Goal: Task Accomplishment & Management: Manage account settings

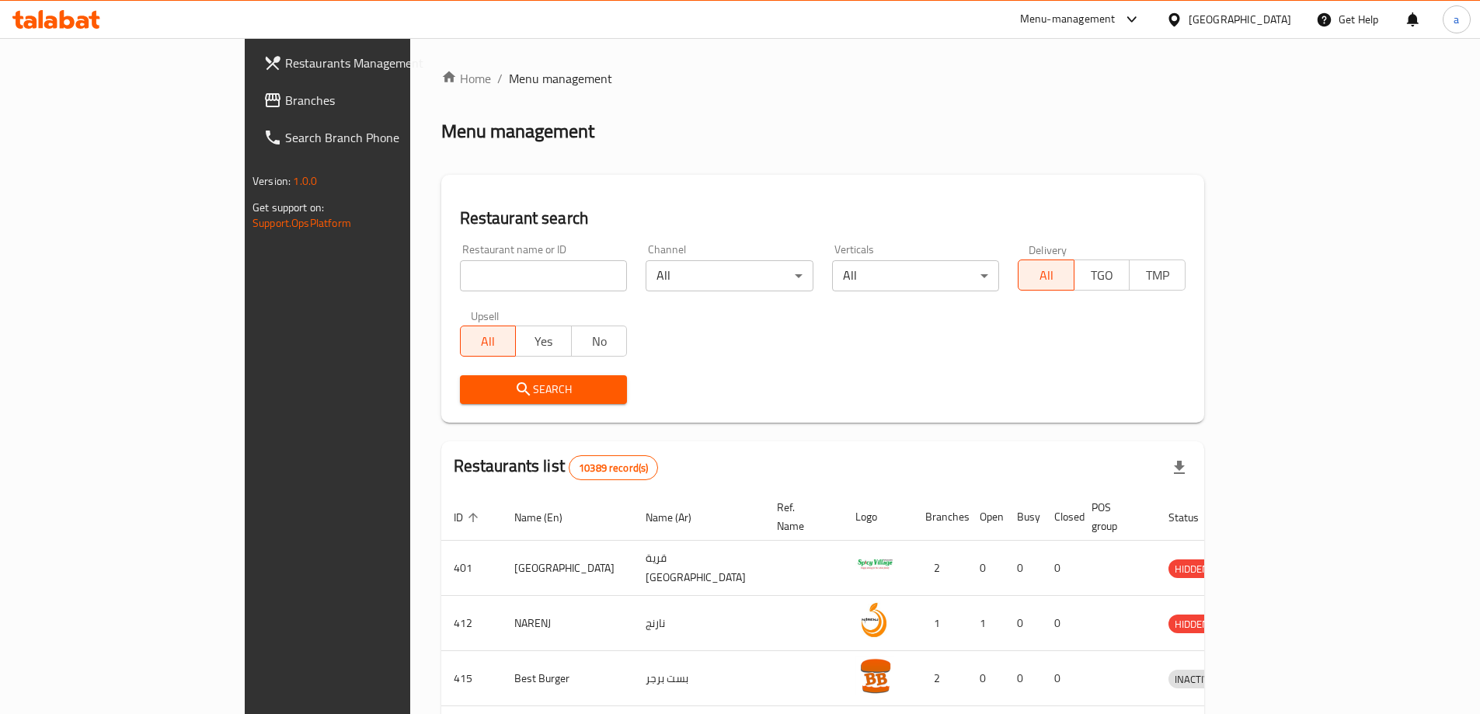
click at [1287, 12] on div "[GEOGRAPHIC_DATA]" at bounding box center [1240, 19] width 103 height 17
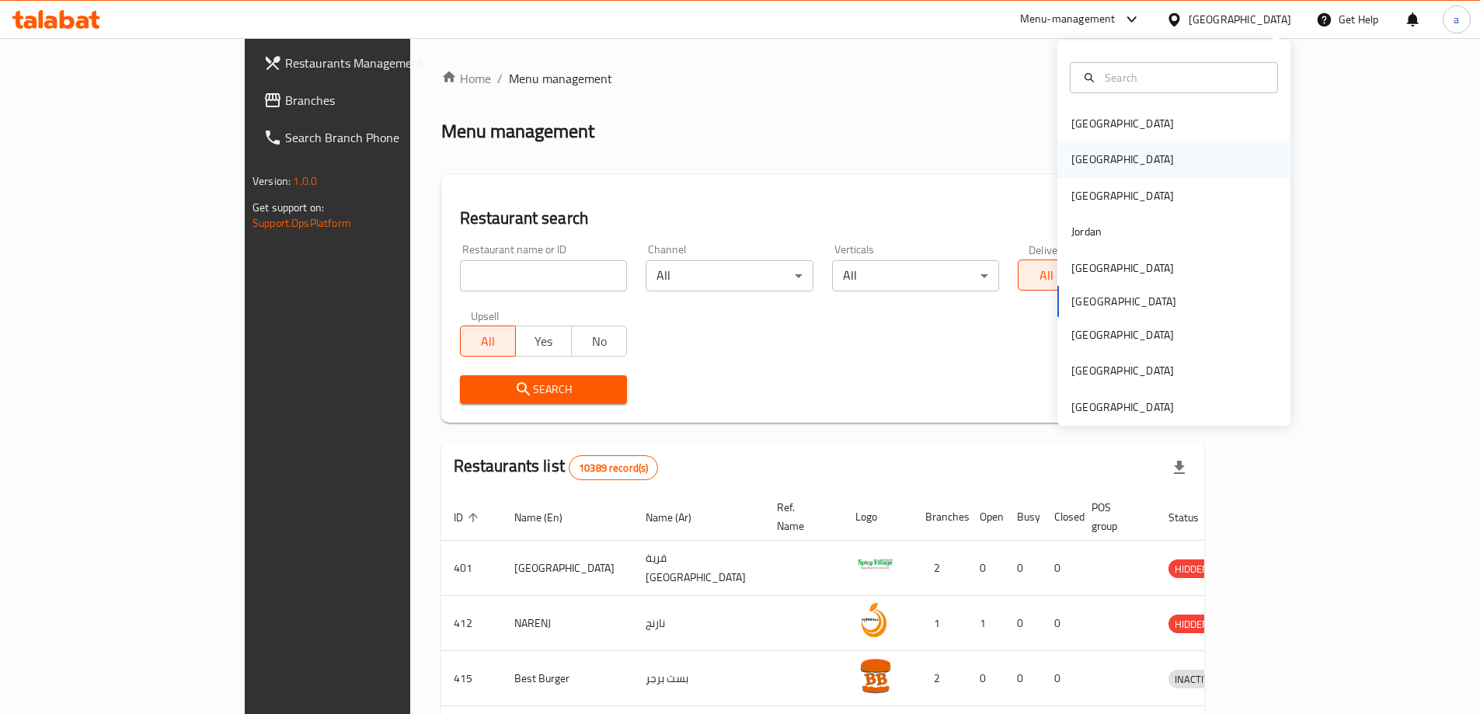
click at [1141, 162] on div "[GEOGRAPHIC_DATA]" at bounding box center [1174, 159] width 233 height 36
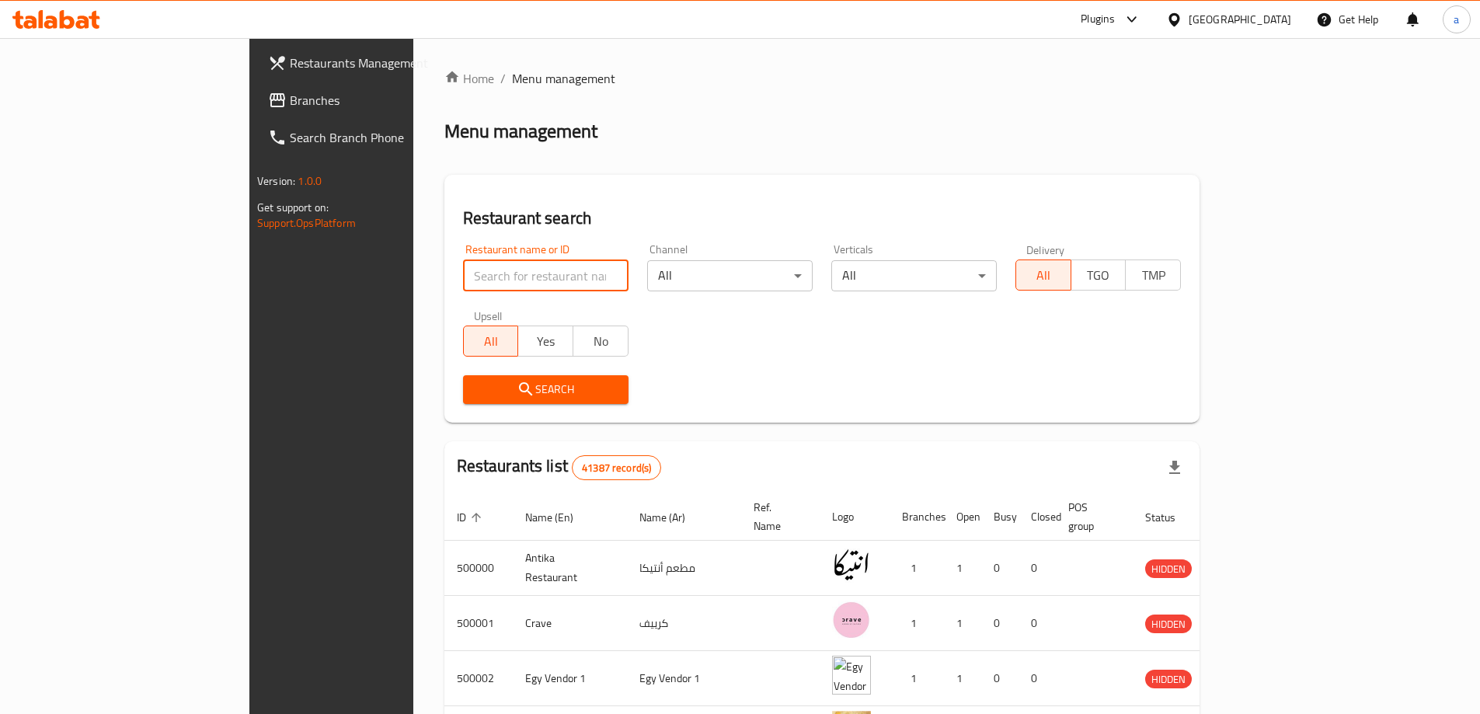
click at [518, 270] on input "search" at bounding box center [546, 275] width 166 height 31
type input "[PERSON_NAME]"
click at [492, 396] on span "Search" at bounding box center [546, 389] width 141 height 19
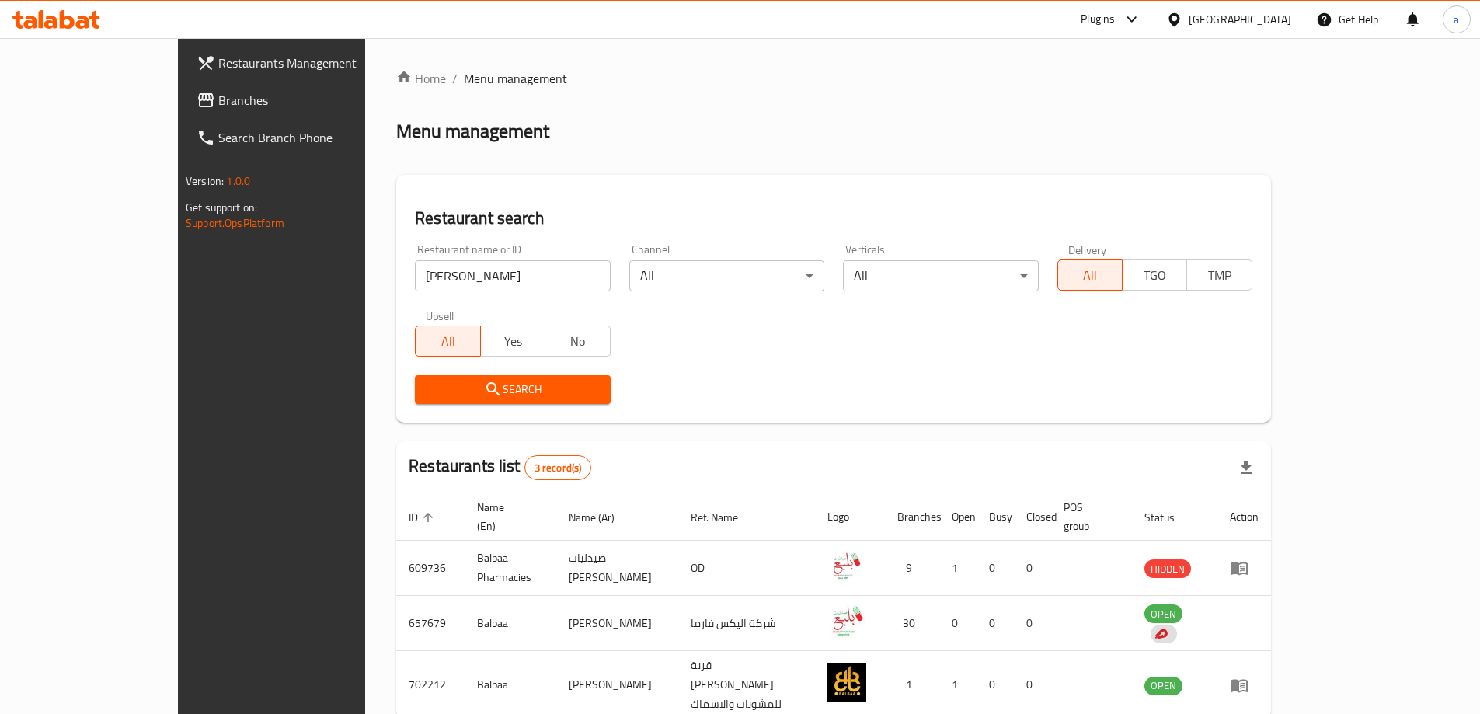
scroll to position [59, 0]
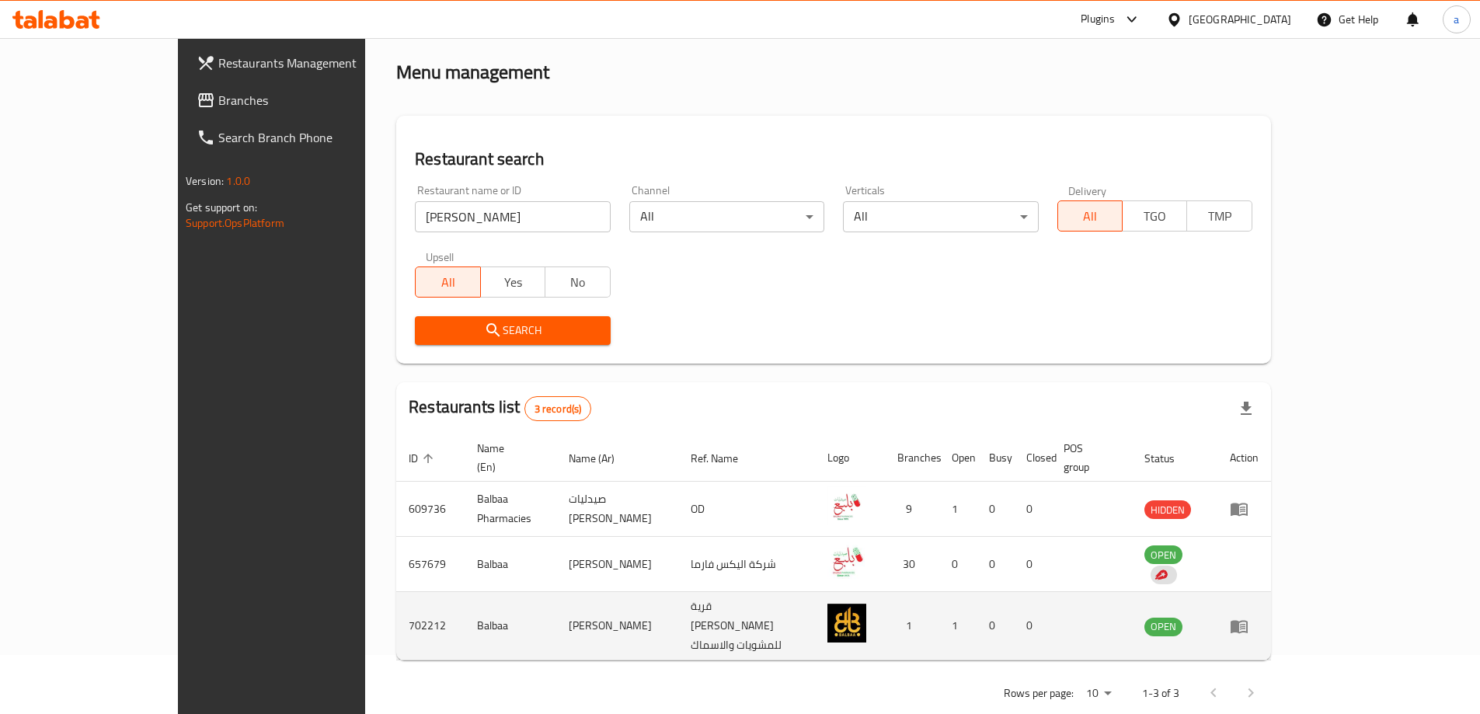
click at [396, 599] on td "702212" at bounding box center [430, 626] width 68 height 68
copy td "702212"
click at [1248, 620] on icon "enhanced table" at bounding box center [1239, 626] width 17 height 13
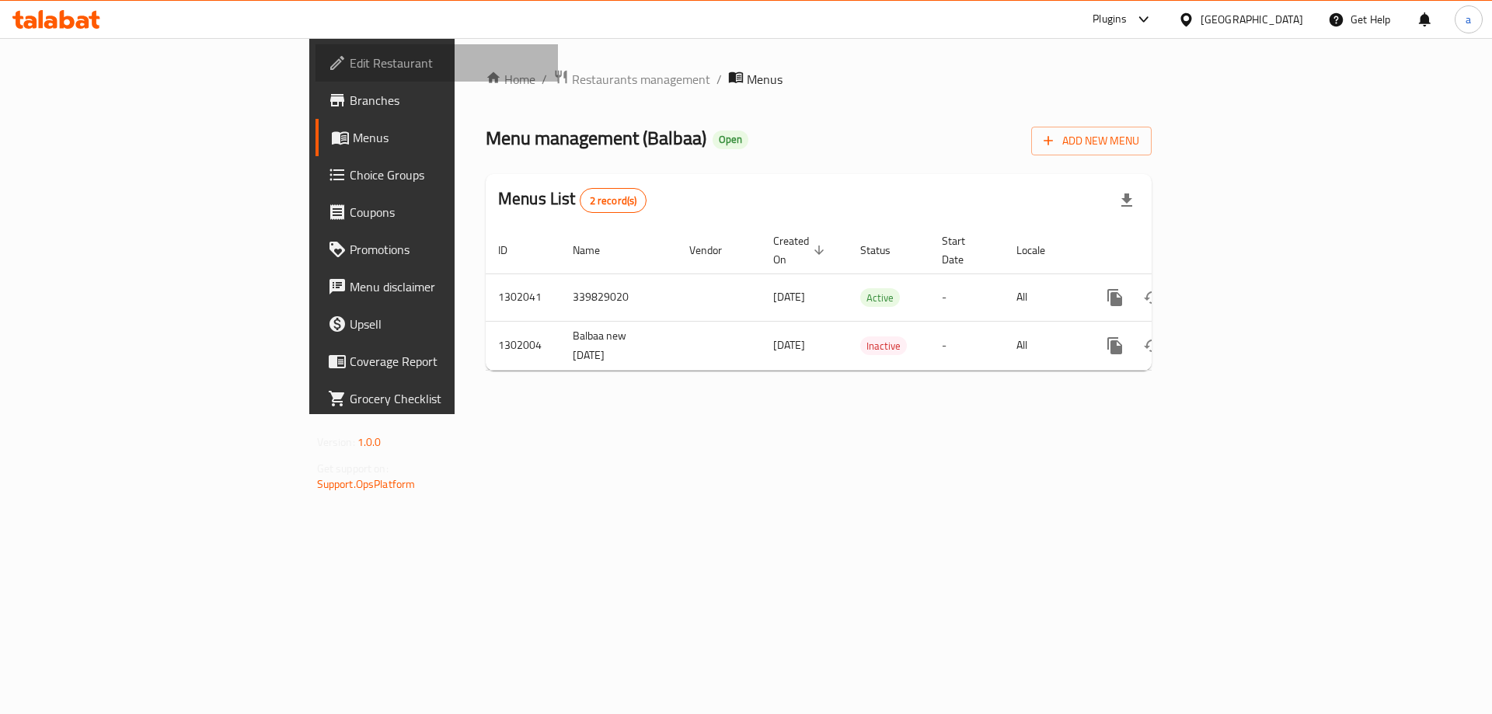
click at [350, 64] on span "Edit Restaurant" at bounding box center [448, 63] width 197 height 19
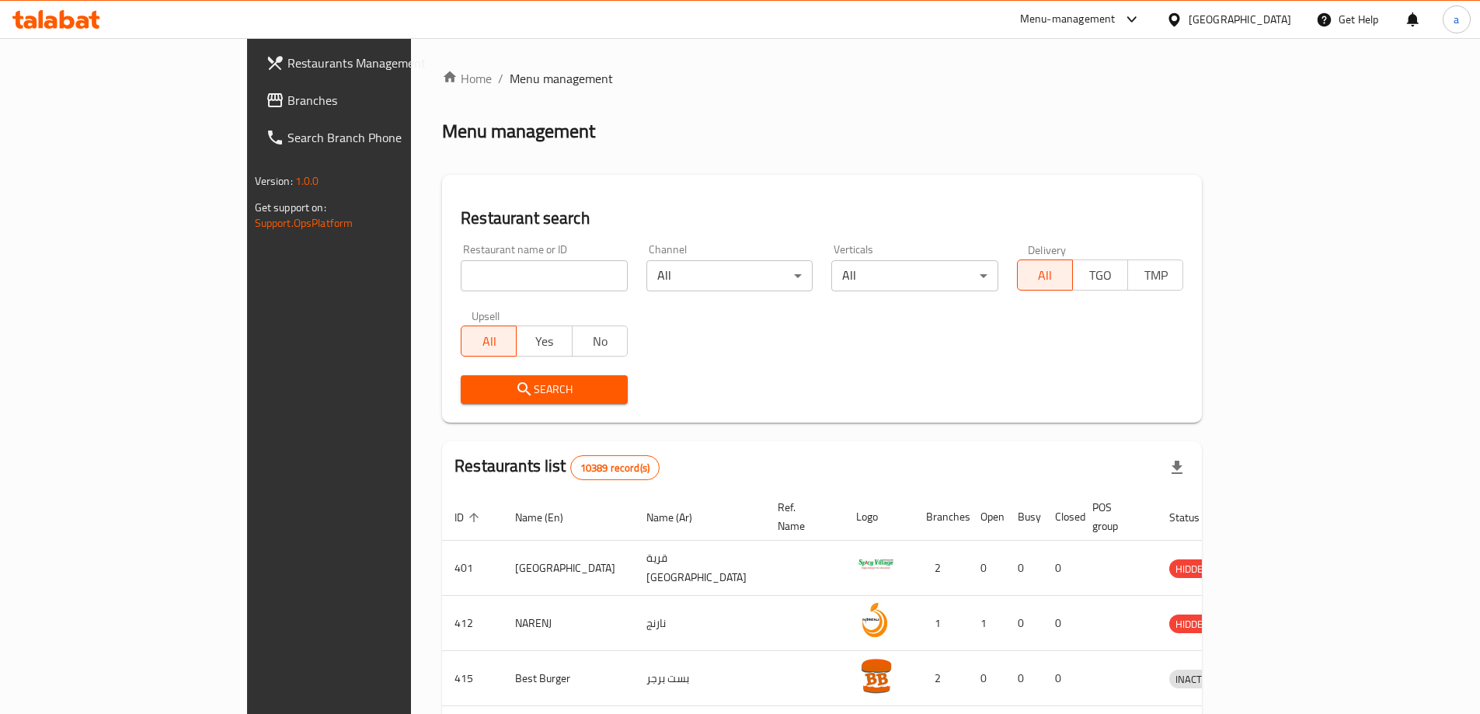
click at [1249, 9] on div "[GEOGRAPHIC_DATA]" at bounding box center [1229, 19] width 150 height 37
click at [1183, 12] on icon at bounding box center [1174, 20] width 16 height 16
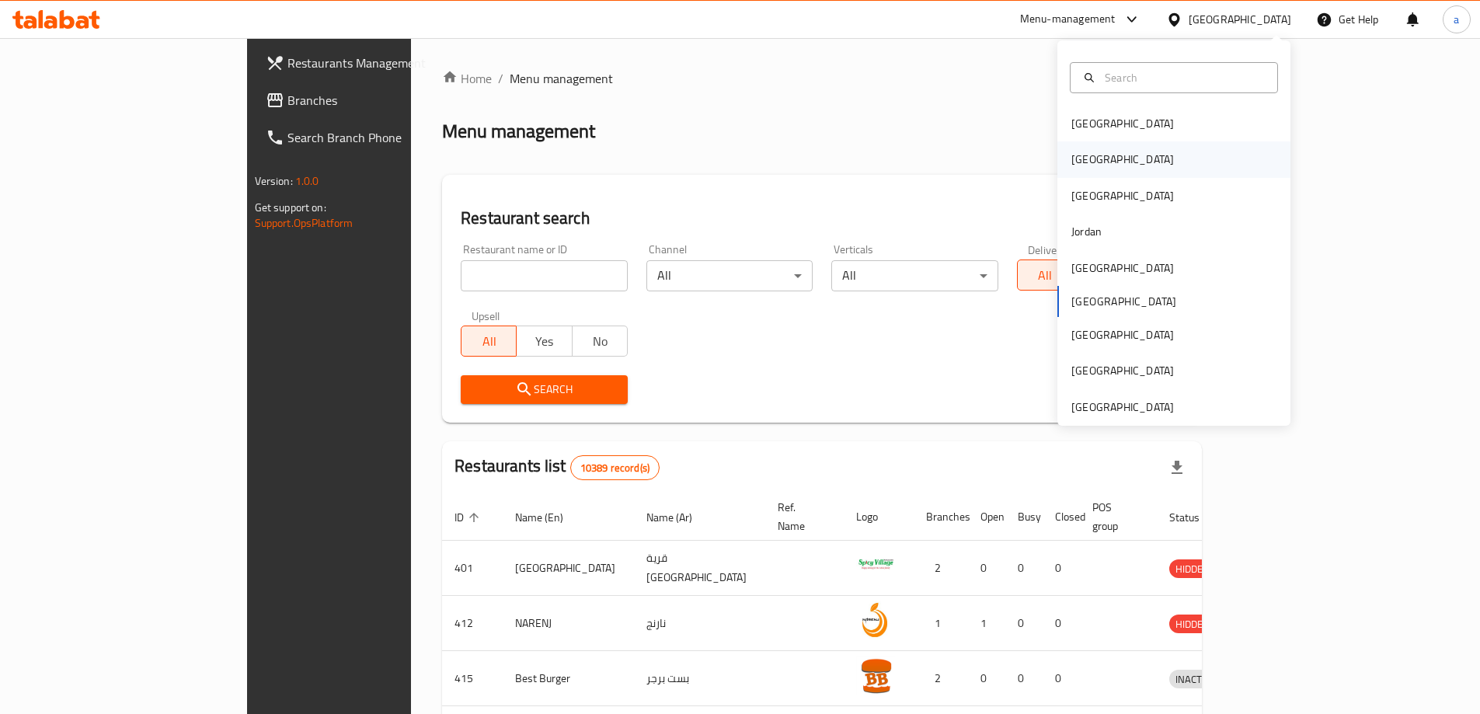
click at [1138, 165] on div "[GEOGRAPHIC_DATA]" at bounding box center [1174, 159] width 233 height 36
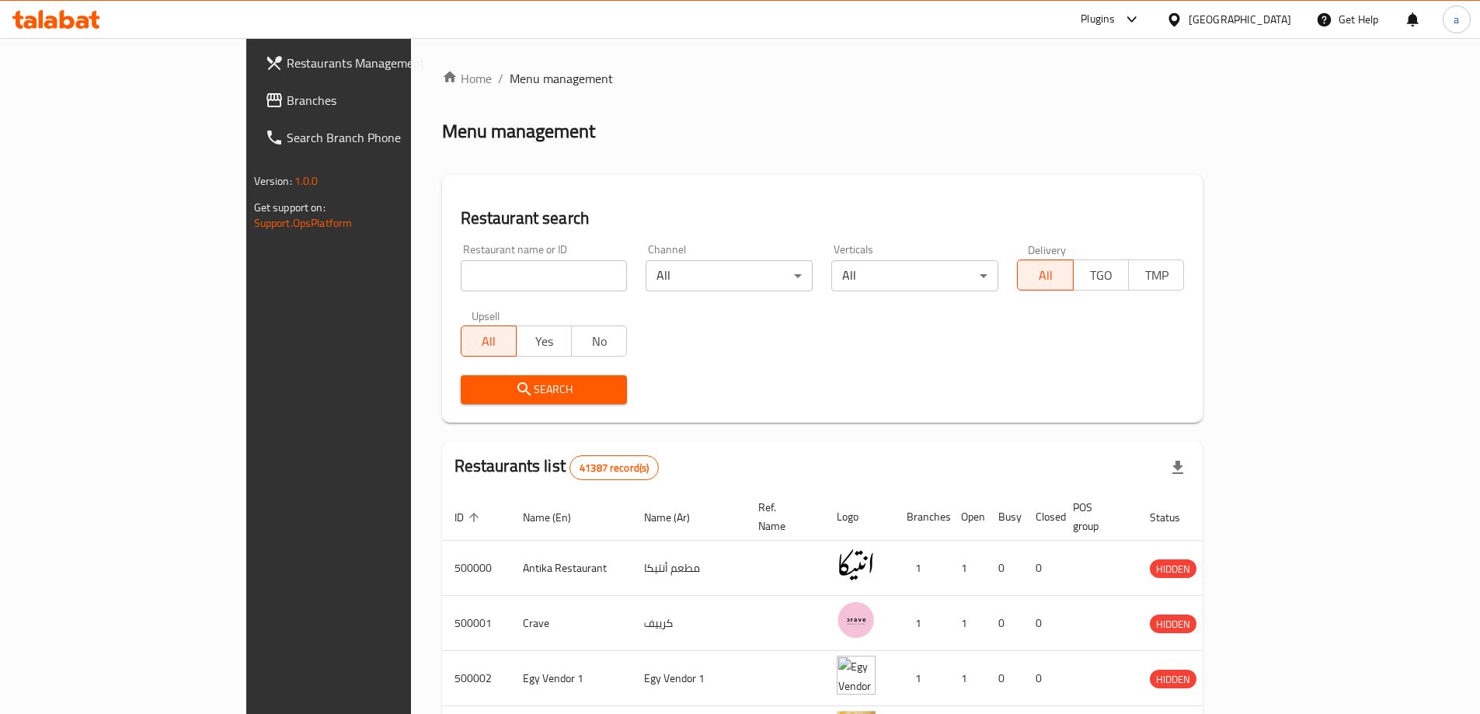
click at [535, 271] on input "search" at bounding box center [544, 275] width 167 height 31
paste input "45H515"
click at [473, 386] on span "Search" at bounding box center [544, 389] width 142 height 19
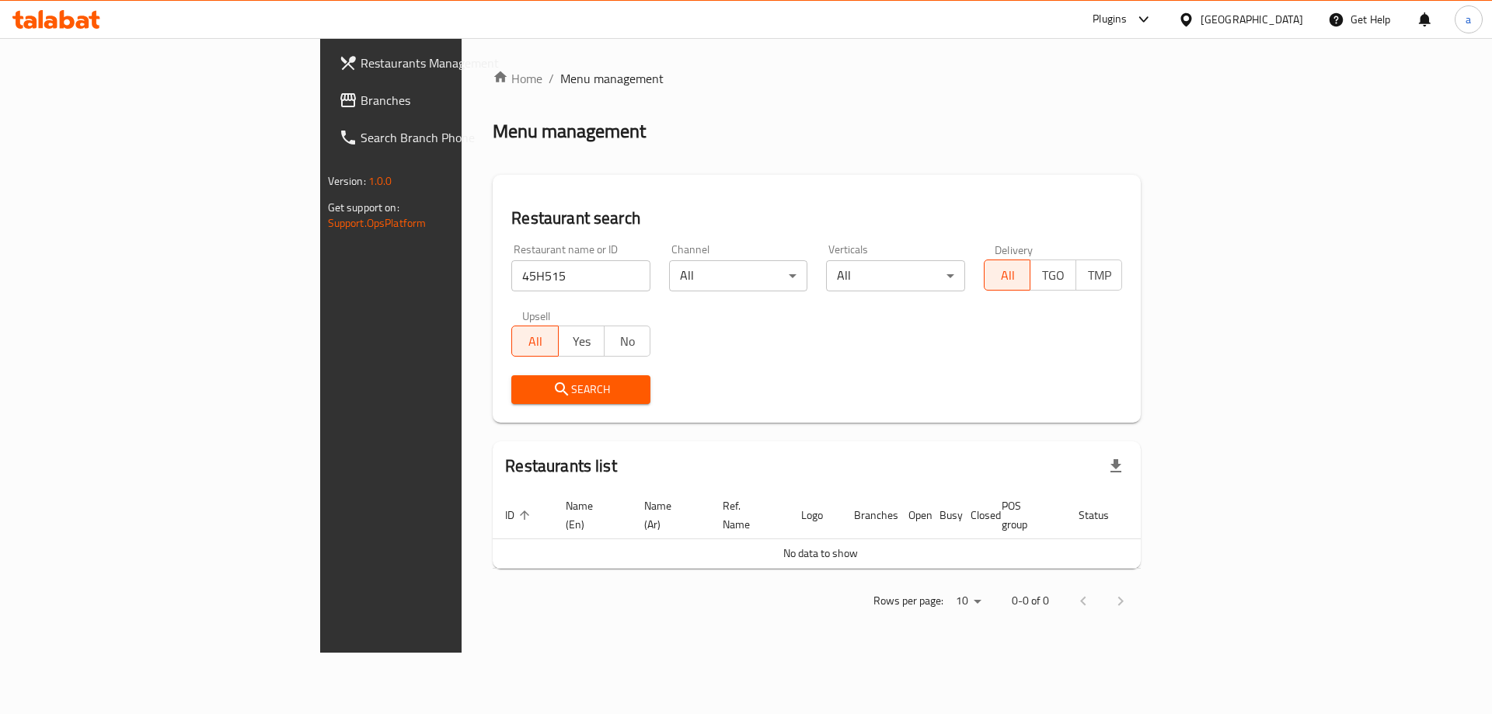
click at [511, 260] on input "45H515" at bounding box center [580, 275] width 139 height 31
type input "500000"
click button "Search" at bounding box center [580, 389] width 139 height 29
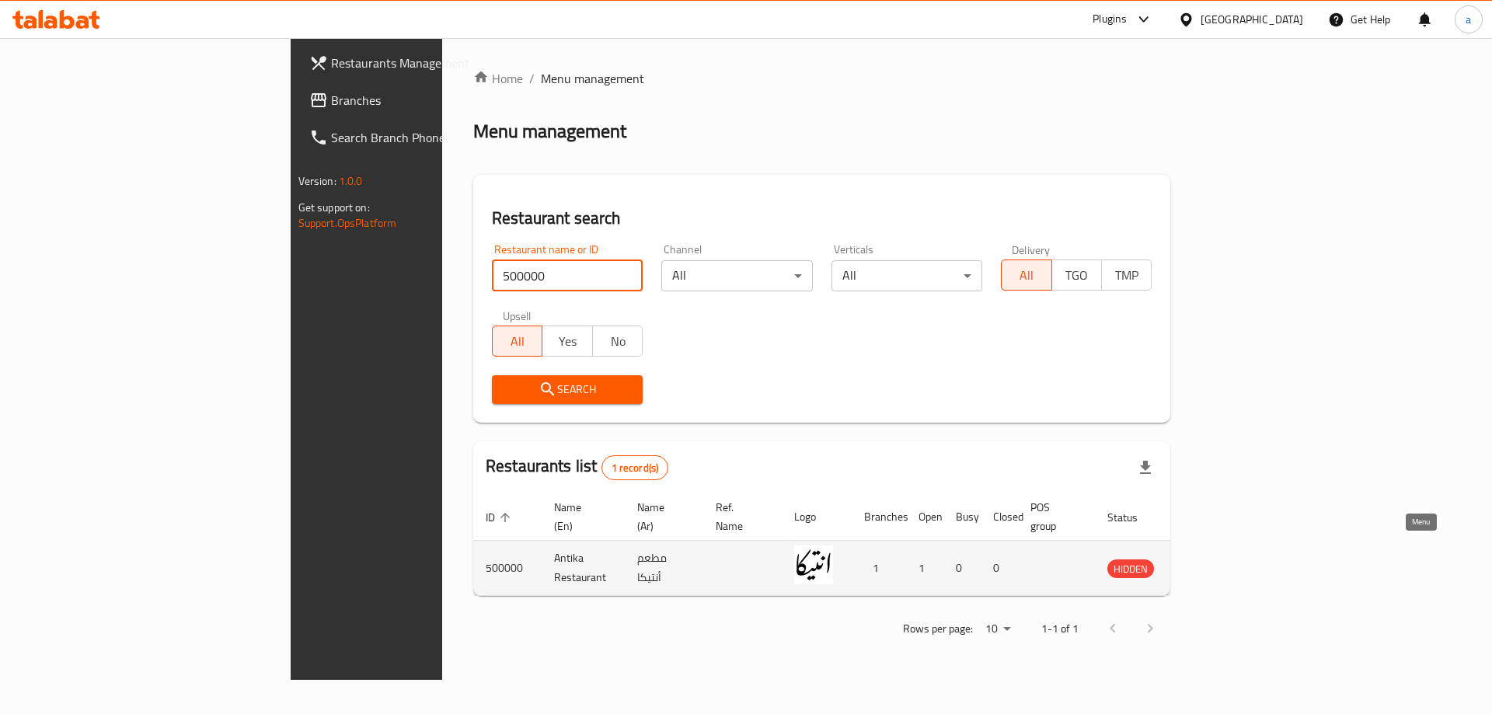
click at [1207, 563] on icon "enhanced table" at bounding box center [1198, 569] width 17 height 13
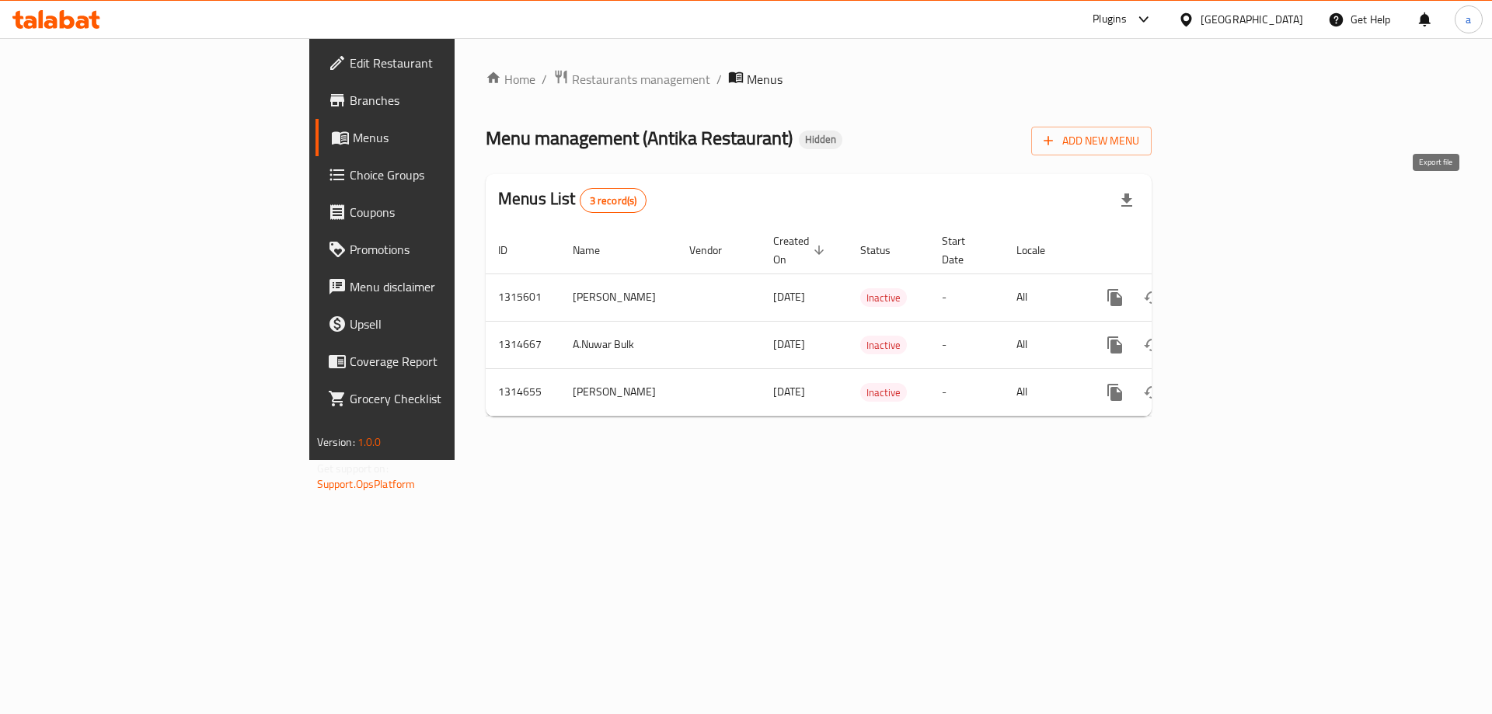
click at [1136, 197] on icon "button" at bounding box center [1126, 200] width 19 height 19
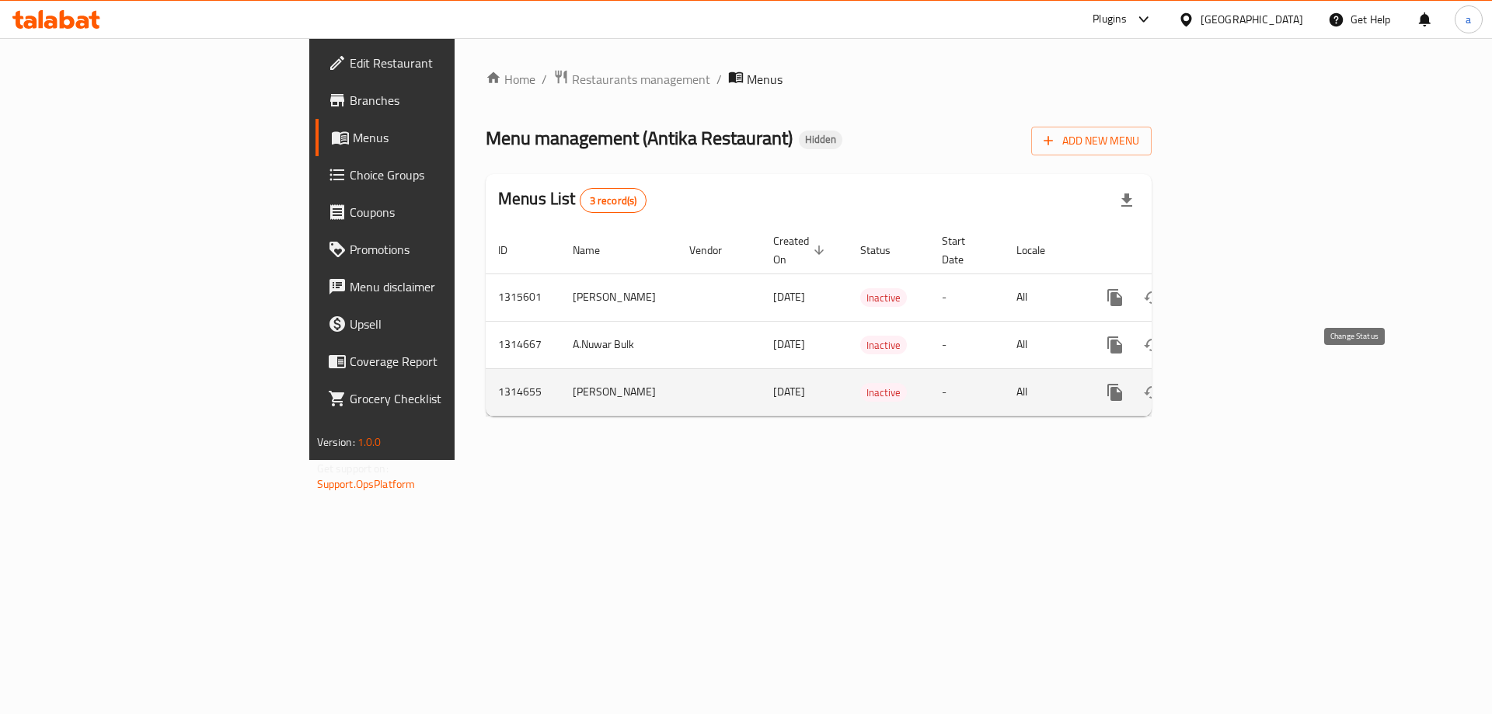
click at [1171, 382] on button "enhanced table" at bounding box center [1152, 392] width 37 height 37
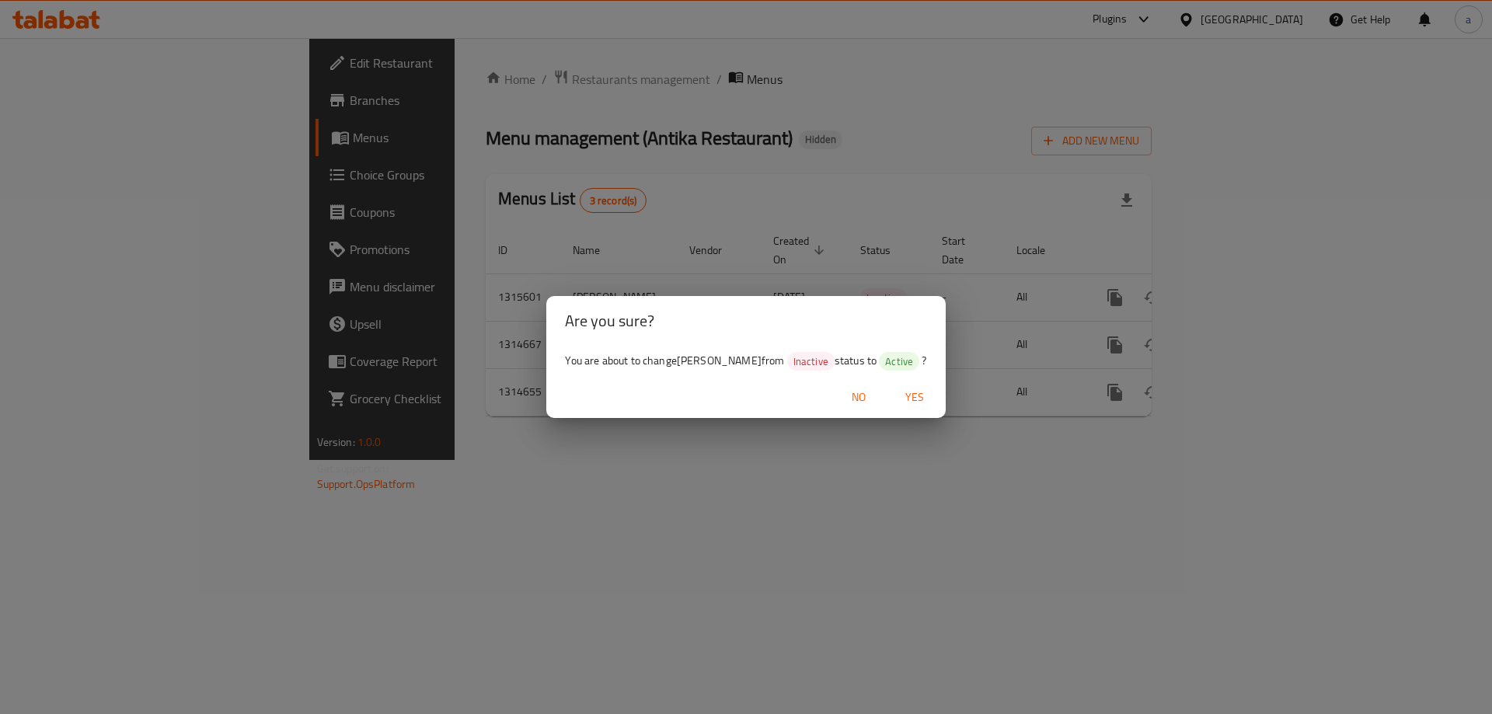
click at [897, 400] on span "Yes" at bounding box center [914, 397] width 37 height 19
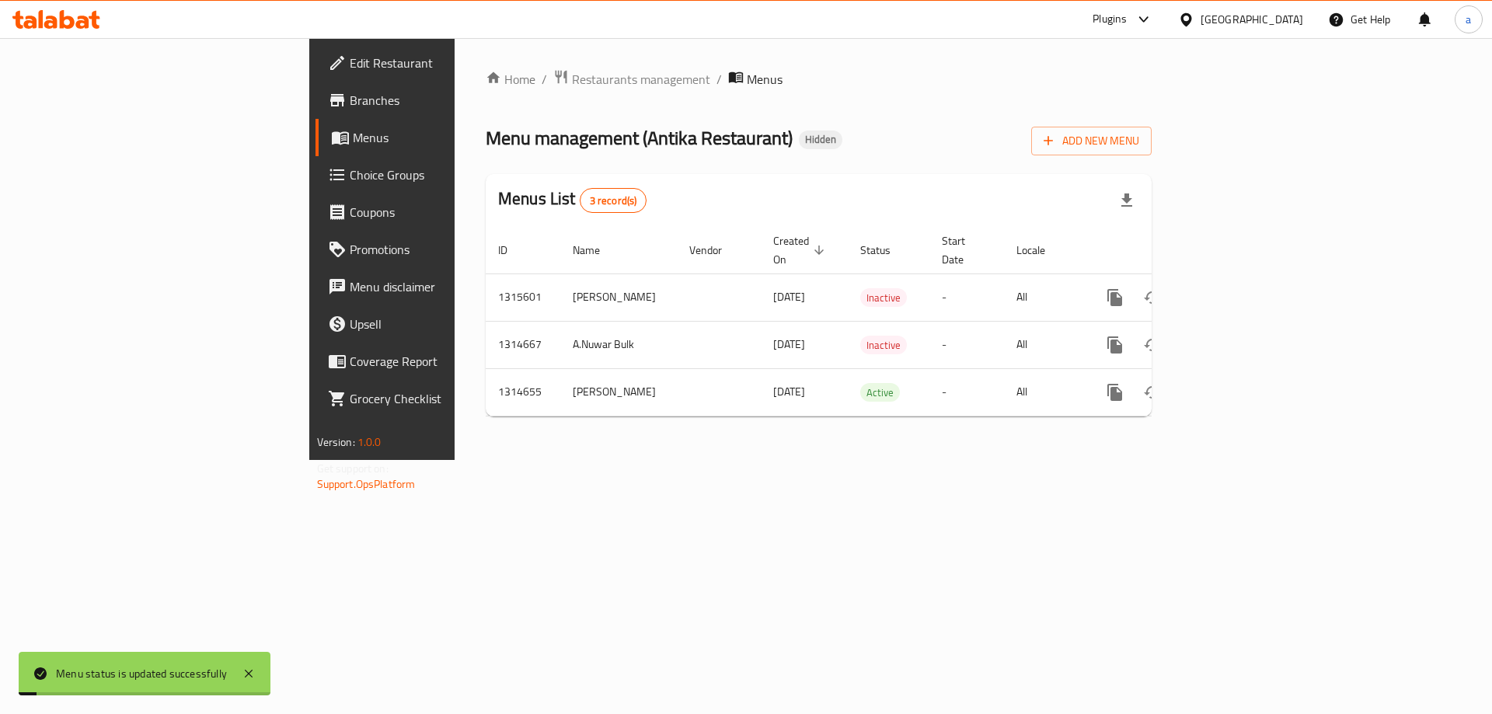
click at [1068, 460] on div "Home / Restaurants management / Menus Menu management ( Antika Restaurant ) Hid…" at bounding box center [819, 249] width 728 height 422
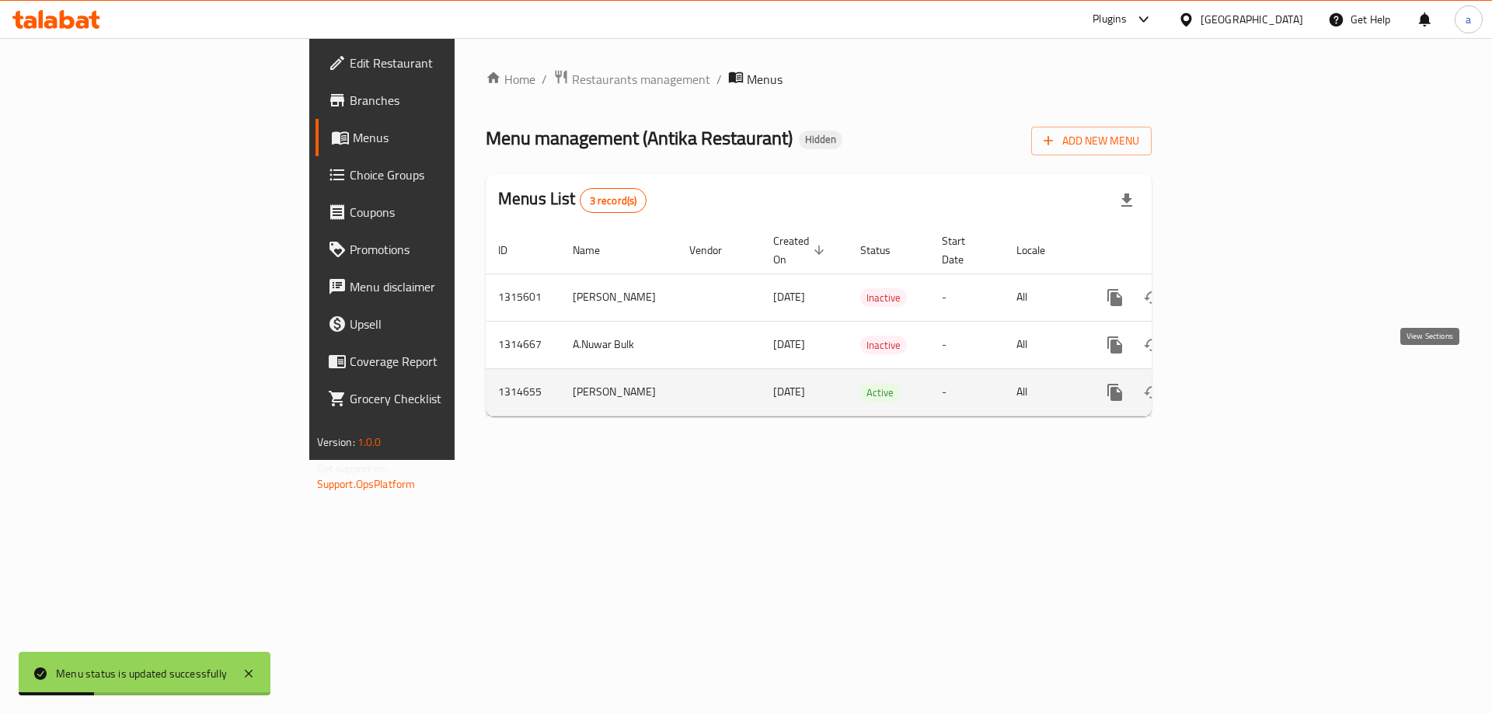
click at [1246, 375] on link "enhanced table" at bounding box center [1226, 392] width 37 height 37
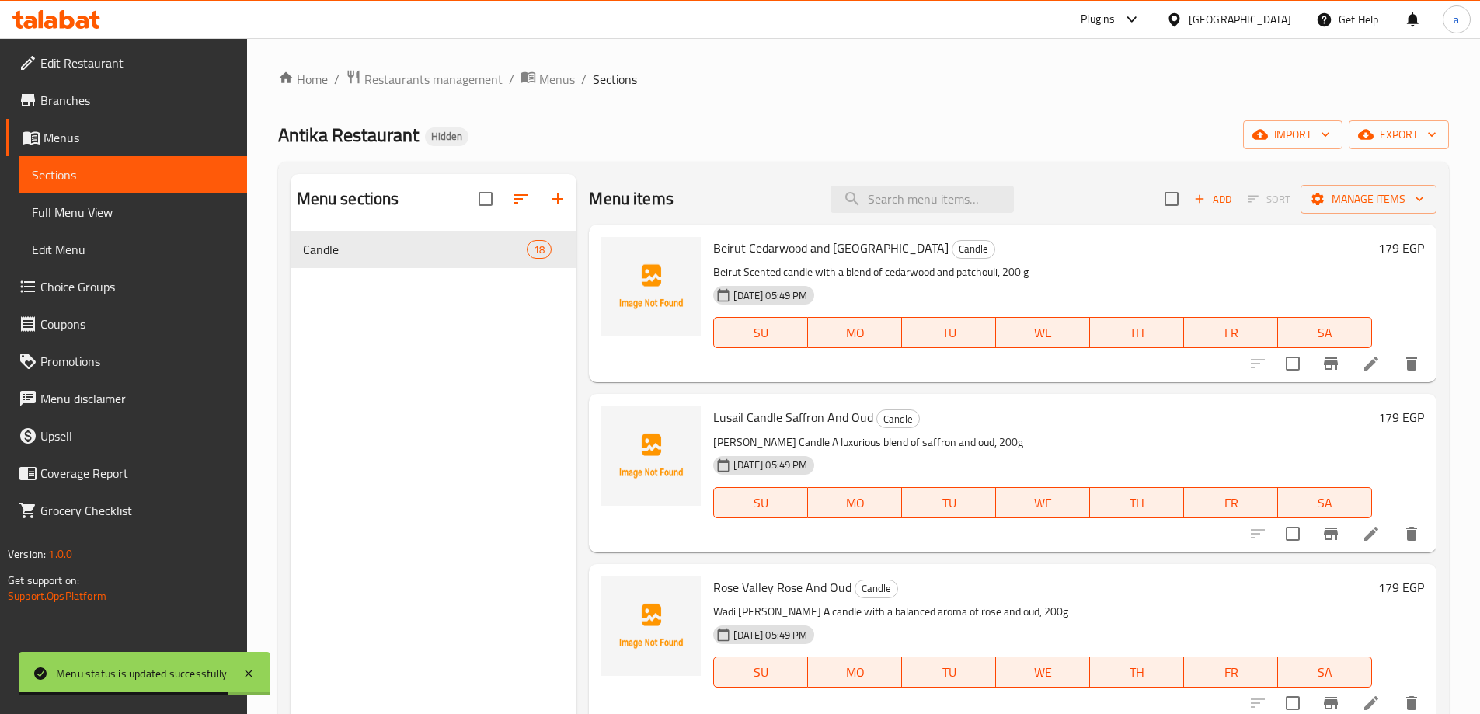
click at [544, 84] on span "Menus" at bounding box center [557, 79] width 36 height 19
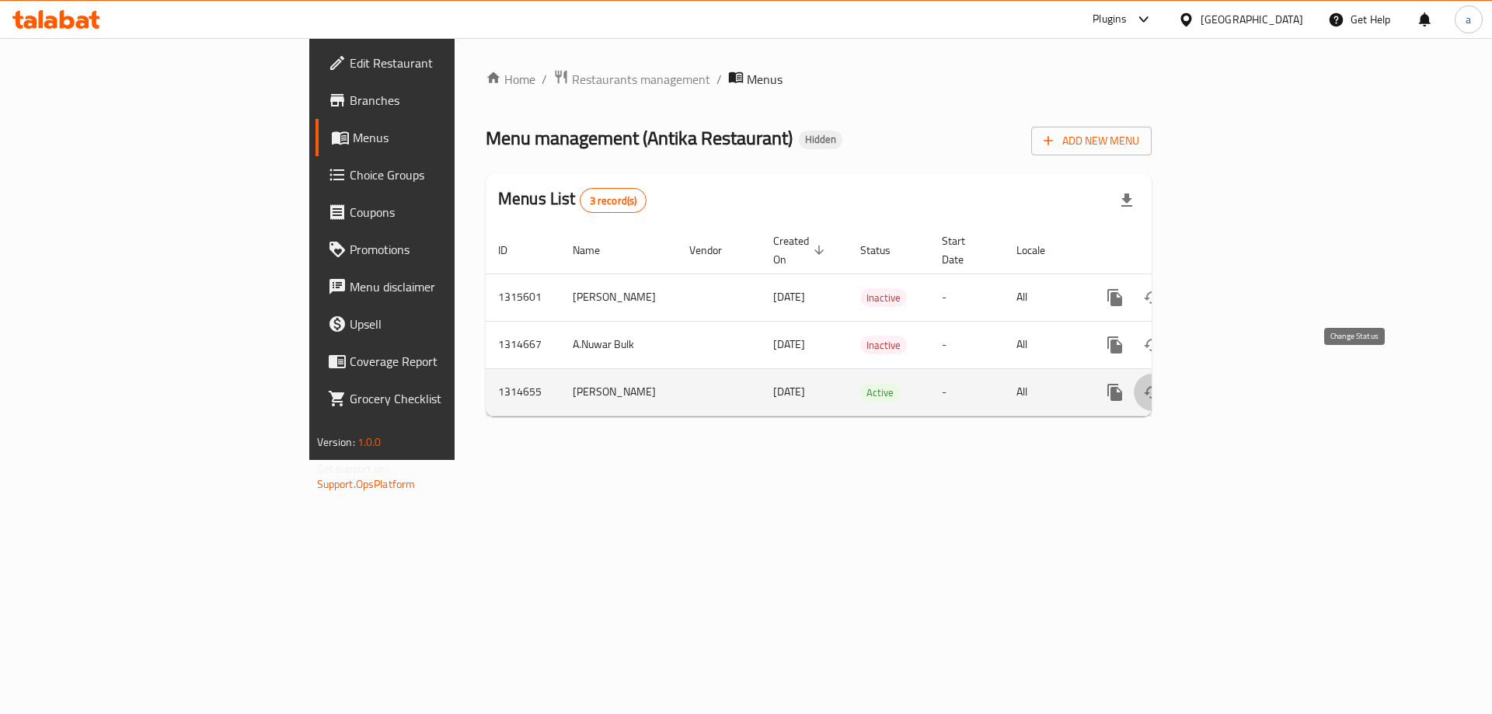
click at [1171, 385] on button "enhanced table" at bounding box center [1152, 392] width 37 height 37
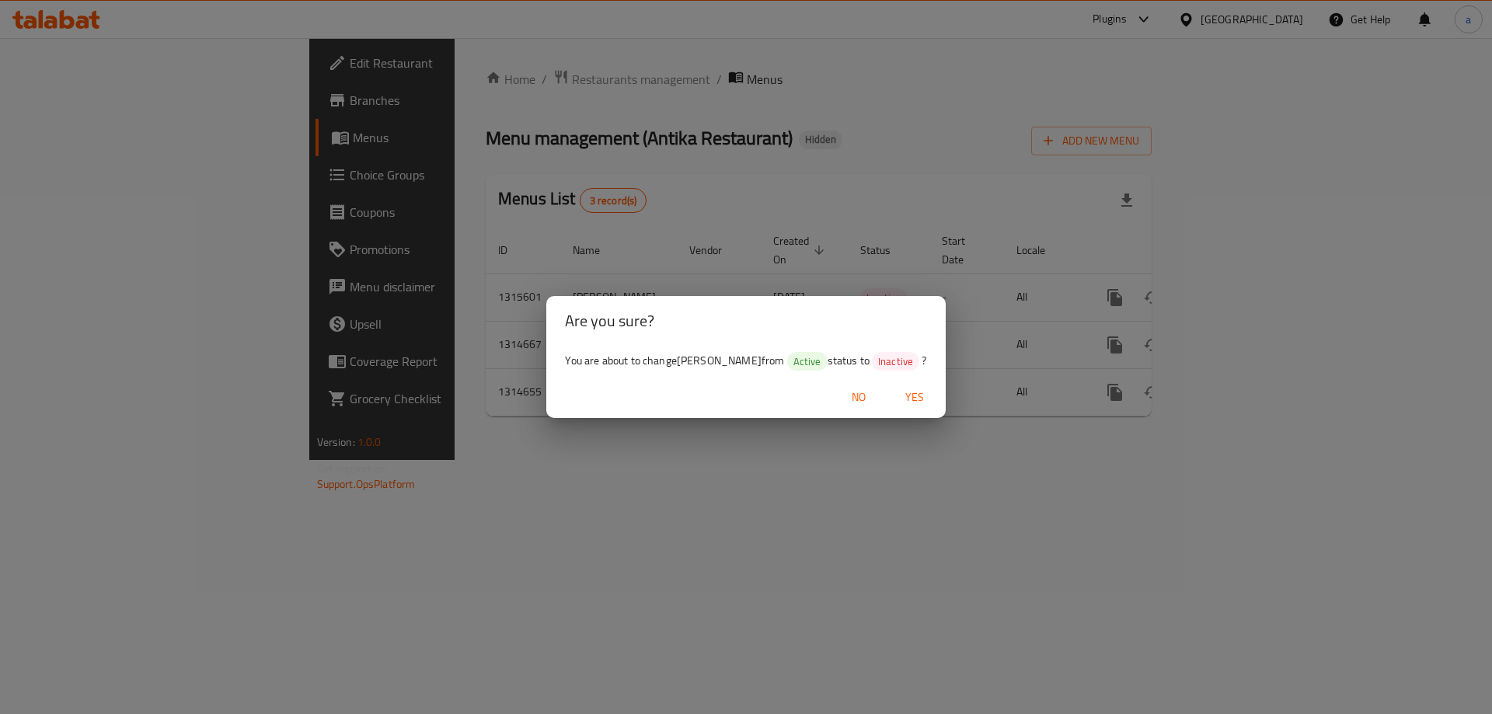
click at [896, 396] on span "Yes" at bounding box center [914, 397] width 37 height 19
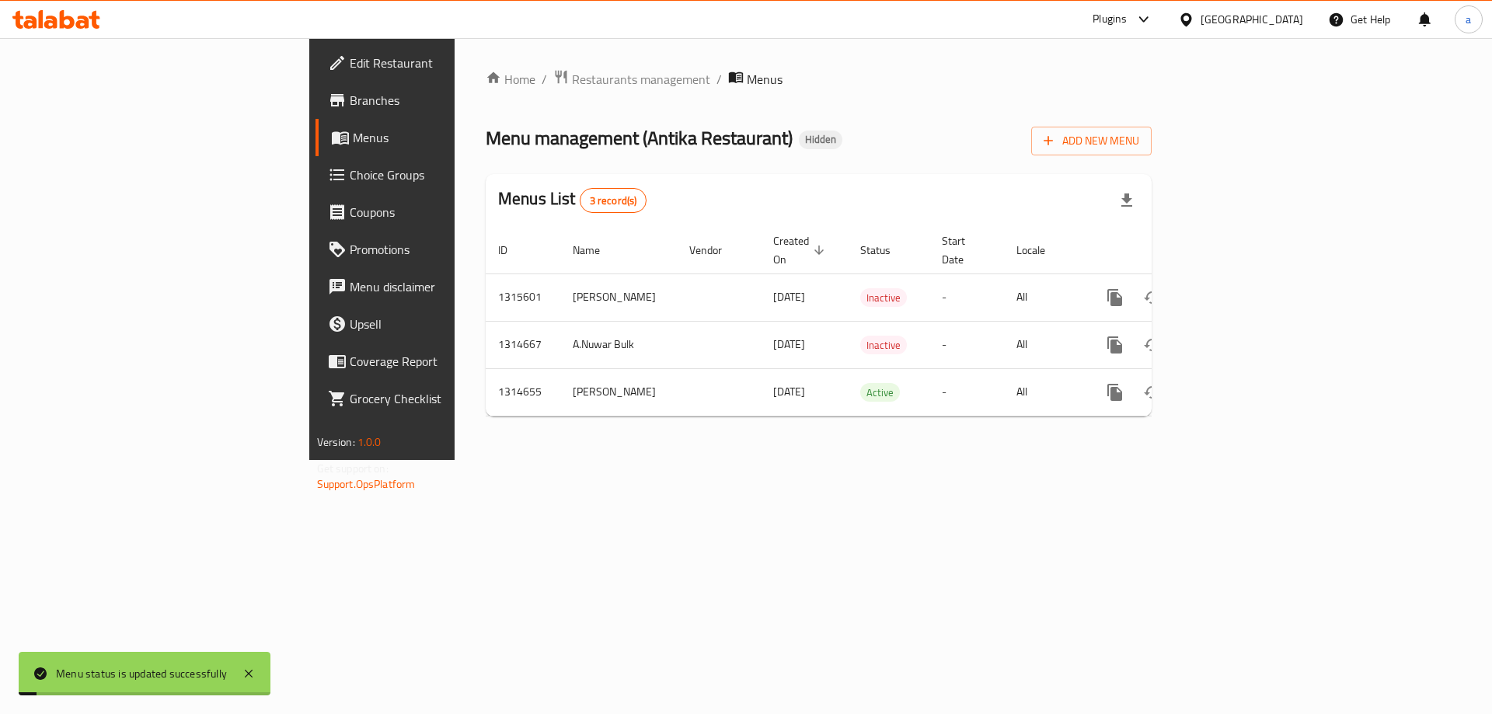
click at [875, 460] on div "Home / Restaurants management / Menus Menu management ( Antika Restaurant ) Hid…" at bounding box center [819, 249] width 728 height 422
click at [237, 668] on div "Menu status is updated successfully" at bounding box center [145, 674] width 252 height 44
click at [243, 671] on icon at bounding box center [248, 673] width 19 height 19
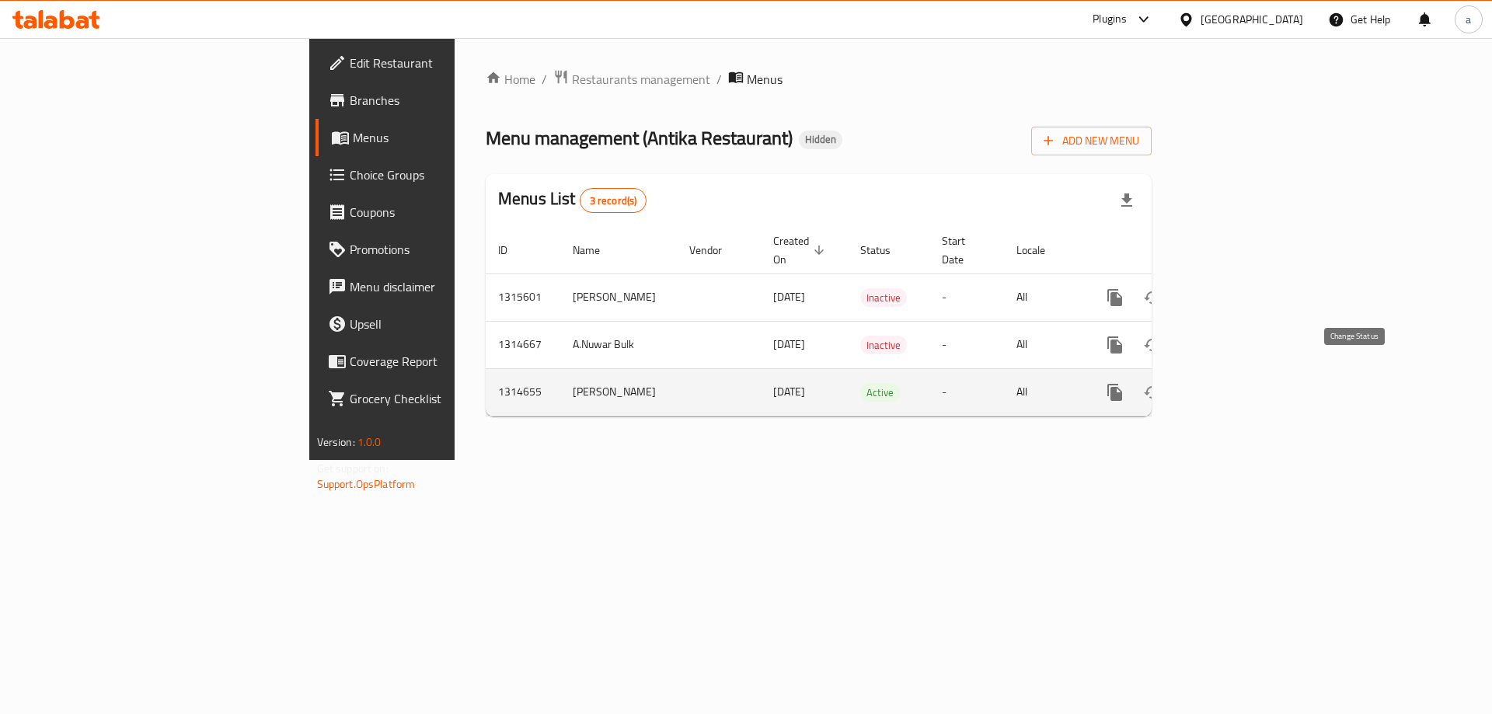
click at [1171, 378] on button "enhanced table" at bounding box center [1152, 392] width 37 height 37
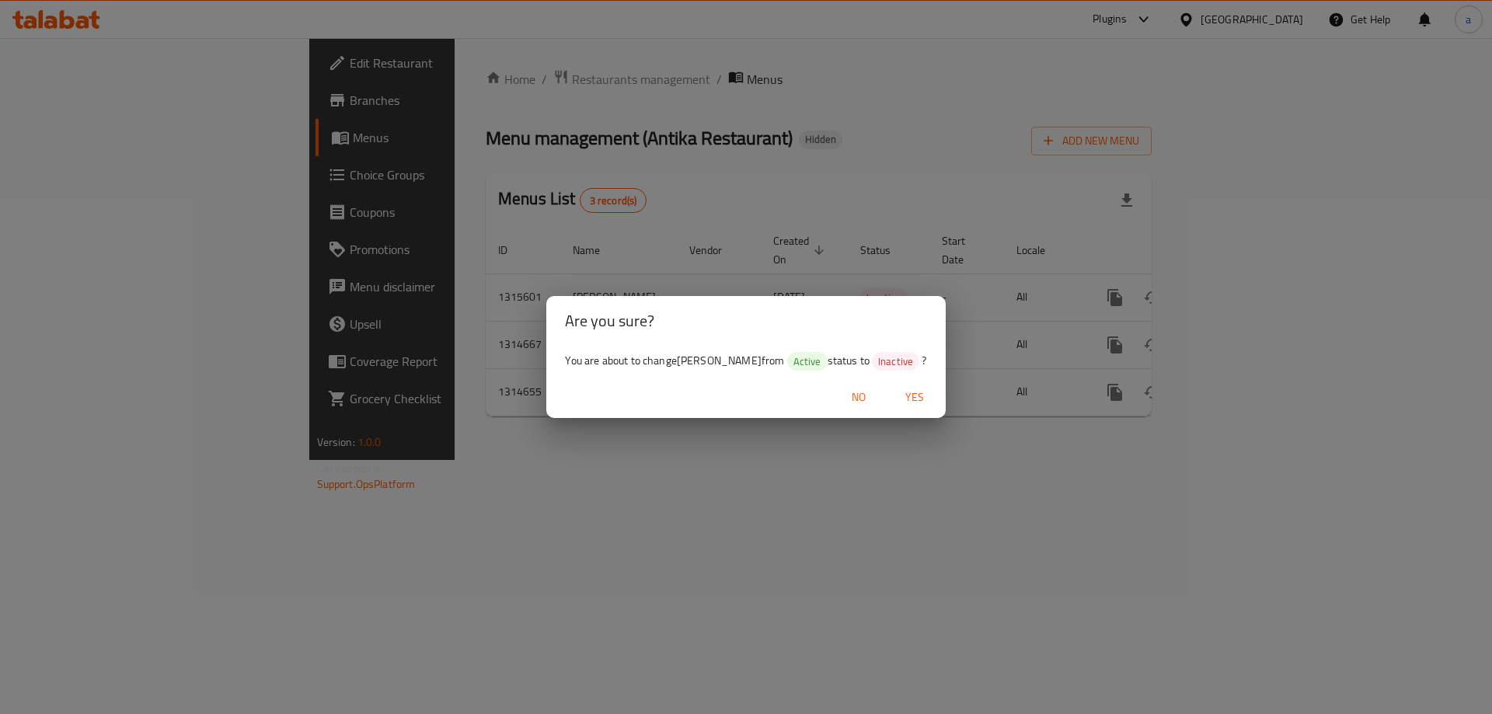
click at [896, 399] on span "Yes" at bounding box center [914, 397] width 37 height 19
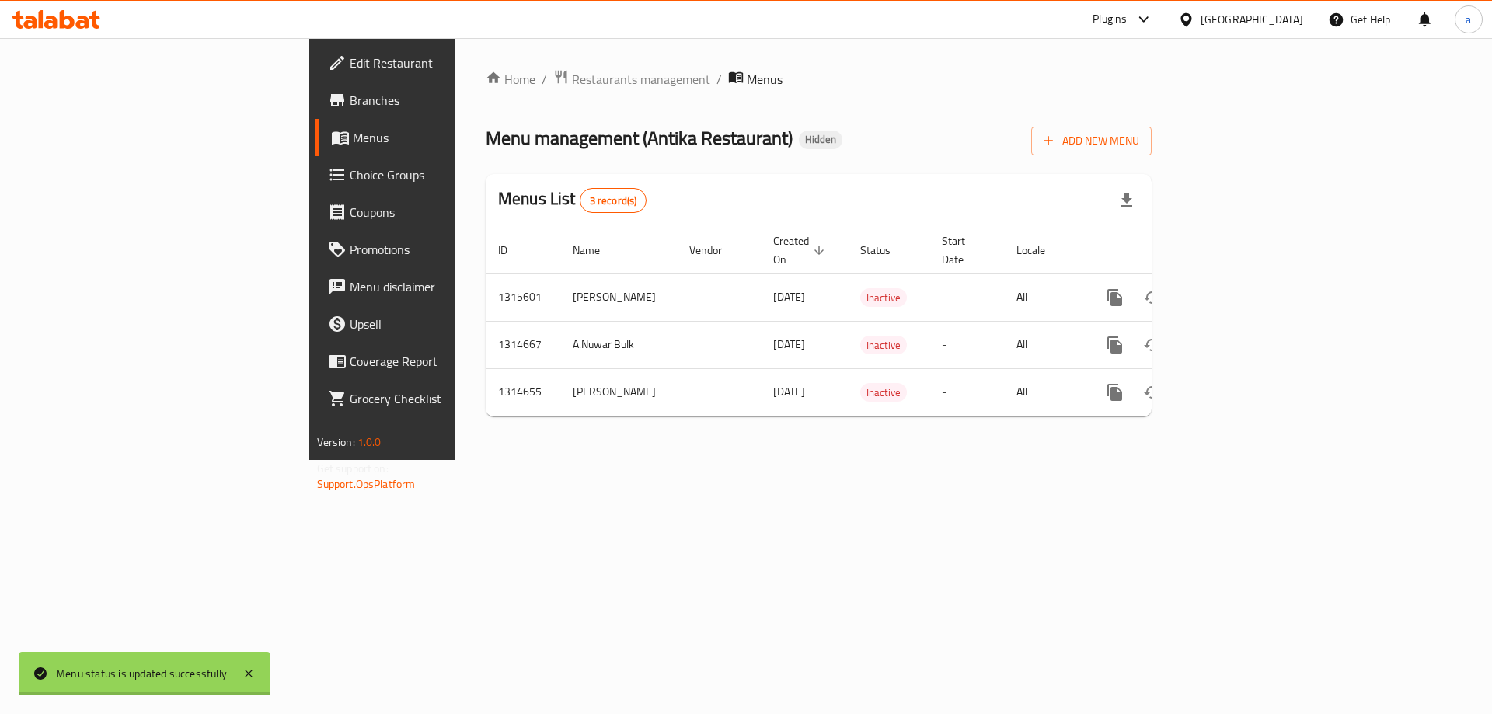
click at [913, 460] on div "Home / Restaurants management / Menus Menu management ( Antika Restaurant ) Hid…" at bounding box center [819, 249] width 728 height 422
click at [246, 678] on icon at bounding box center [248, 673] width 19 height 19
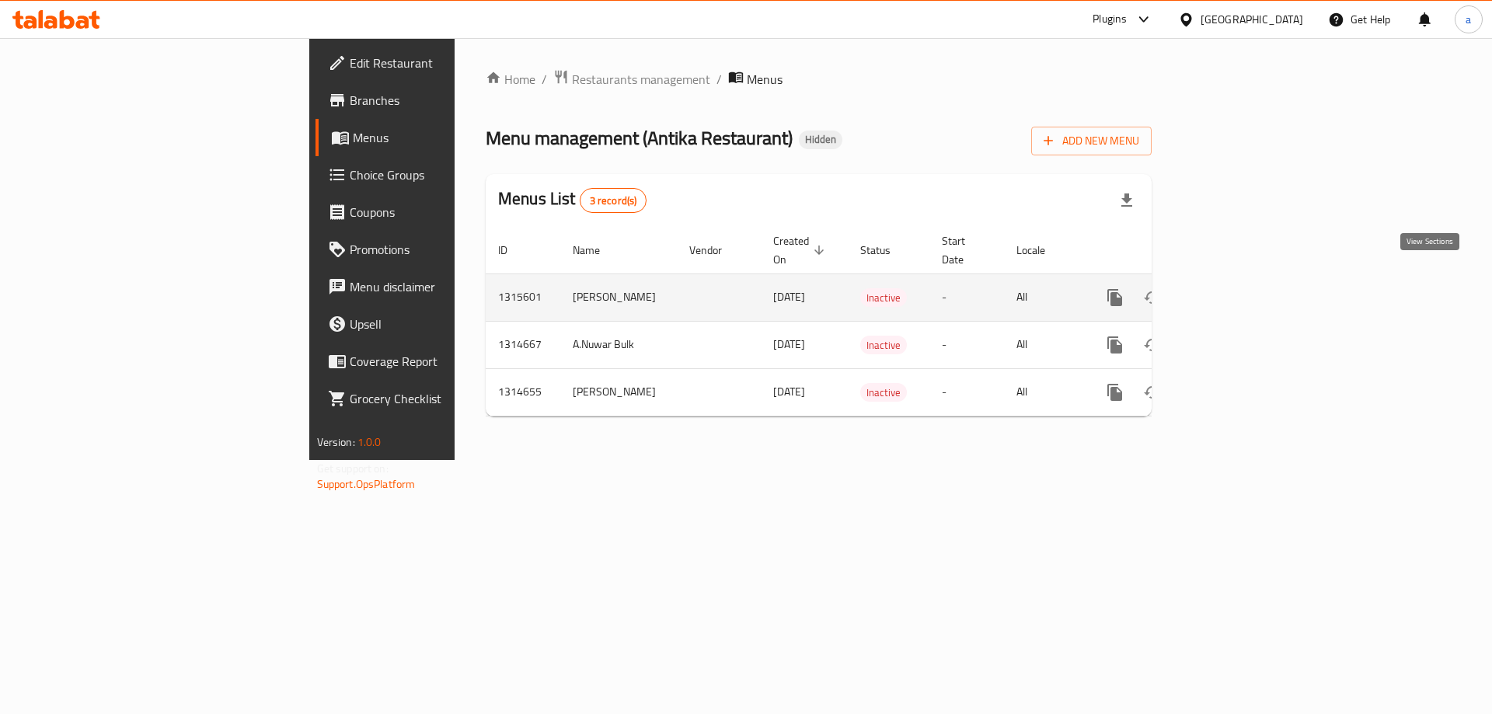
click at [1246, 279] on link "enhanced table" at bounding box center [1226, 297] width 37 height 37
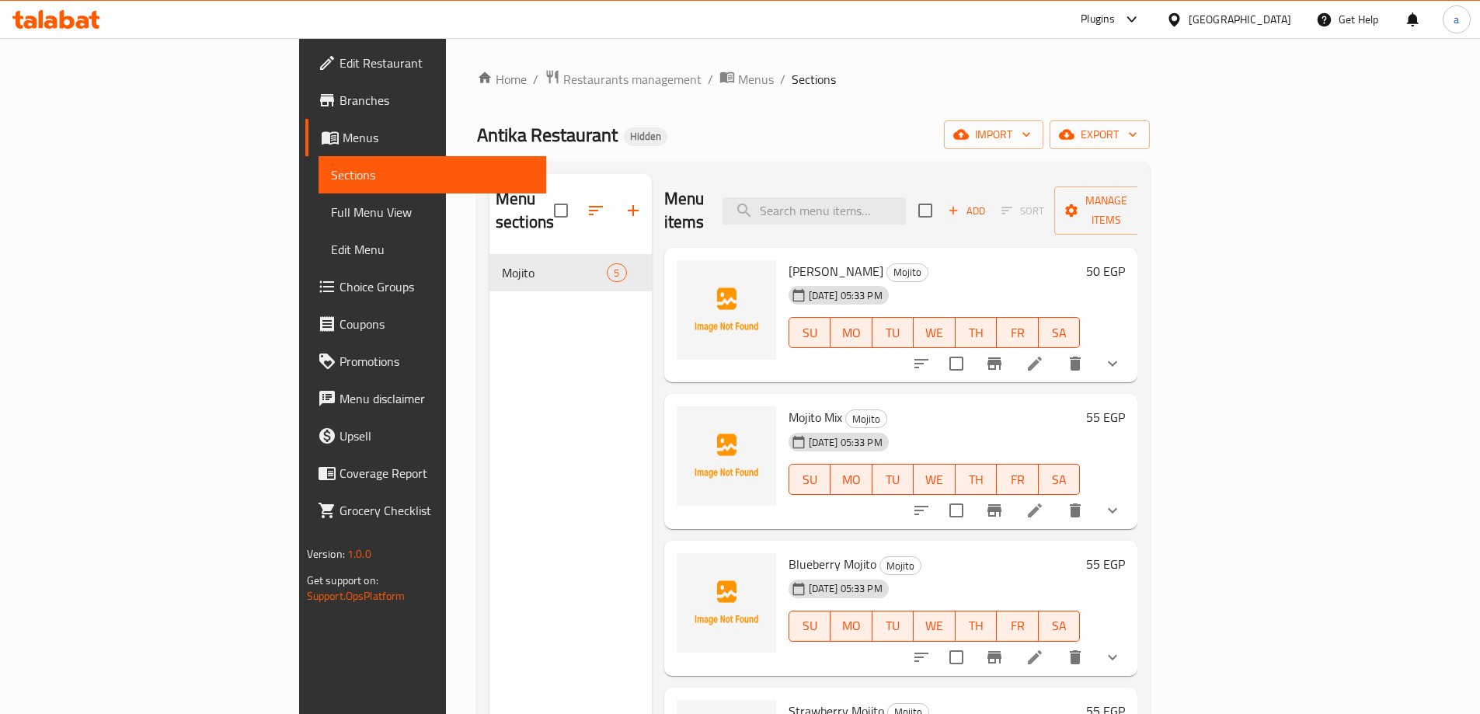
click at [305, 127] on link "Menus" at bounding box center [425, 137] width 241 height 37
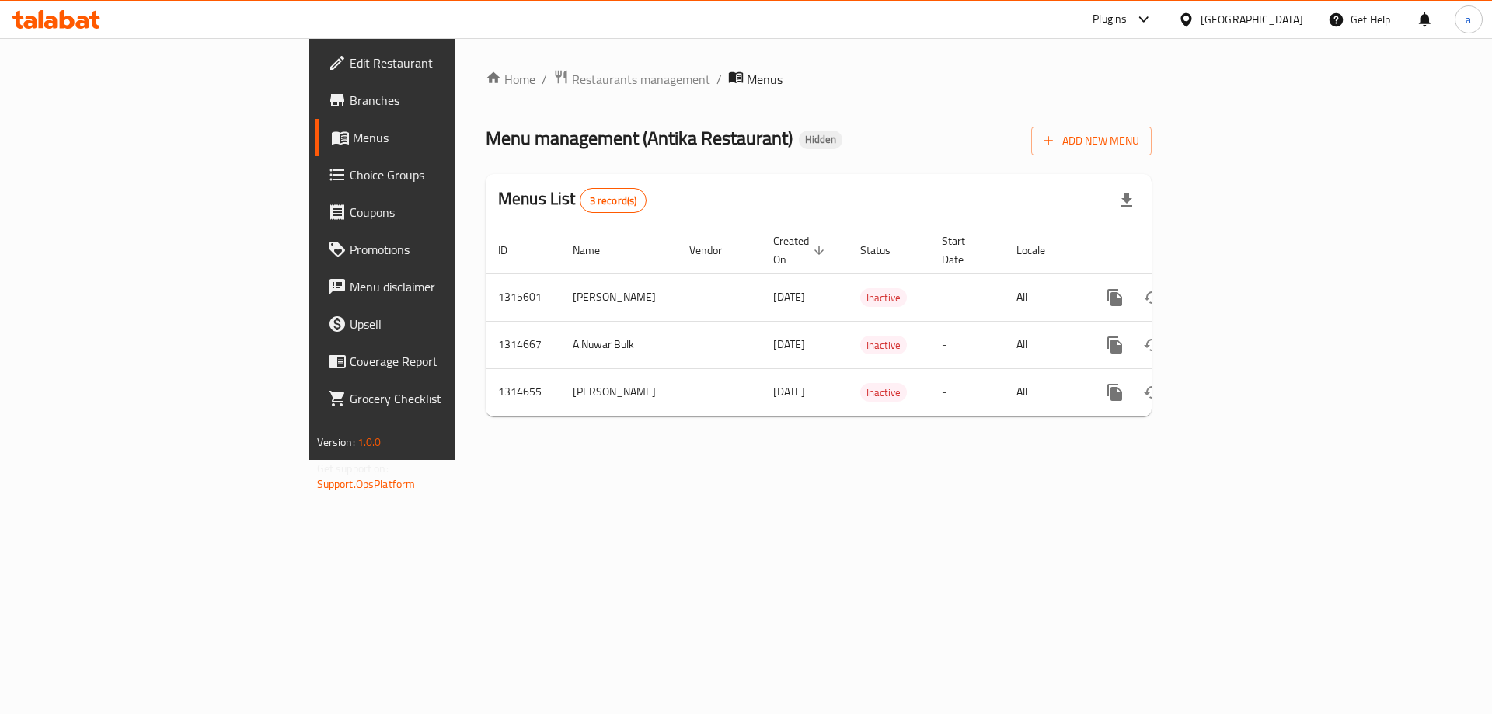
click at [572, 78] on span "Restaurants management" at bounding box center [641, 79] width 138 height 19
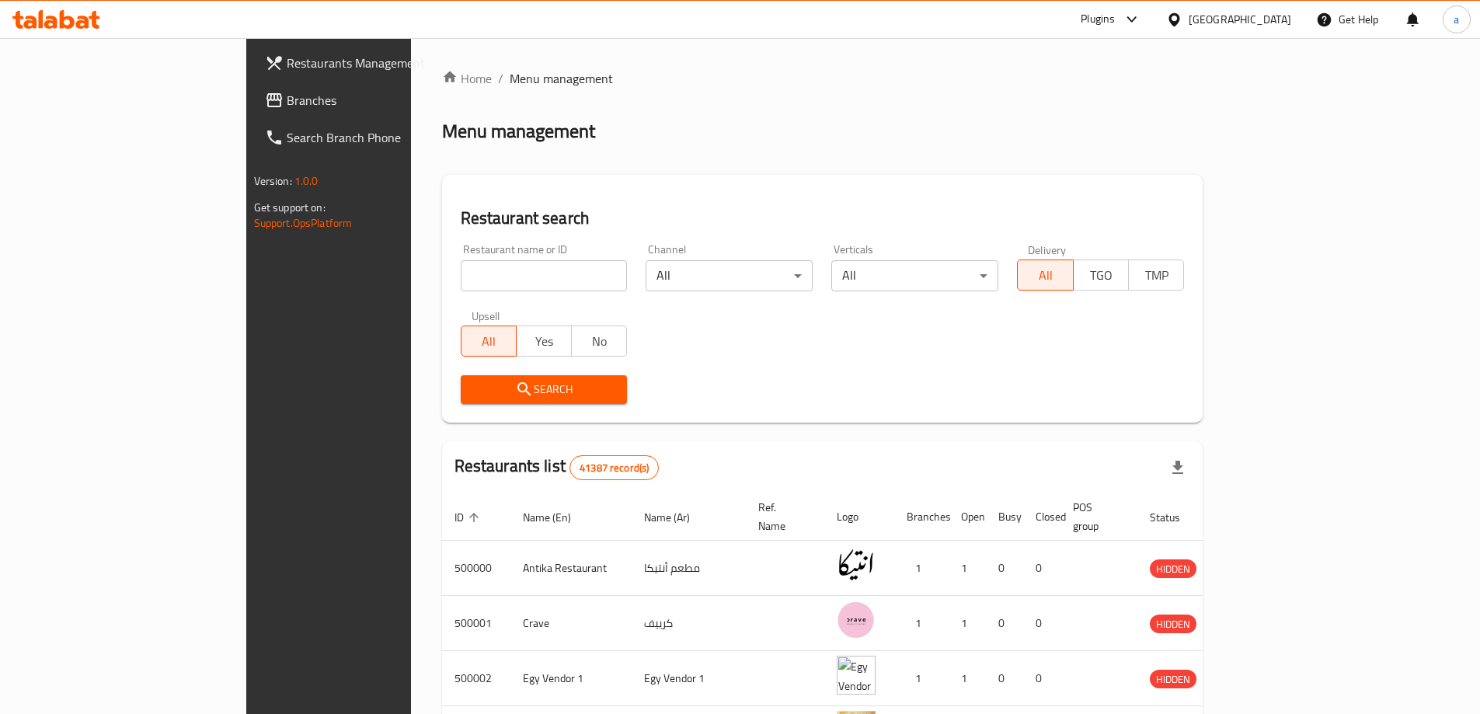
click at [537, 267] on input "search" at bounding box center [544, 275] width 167 height 31
type input "500000"
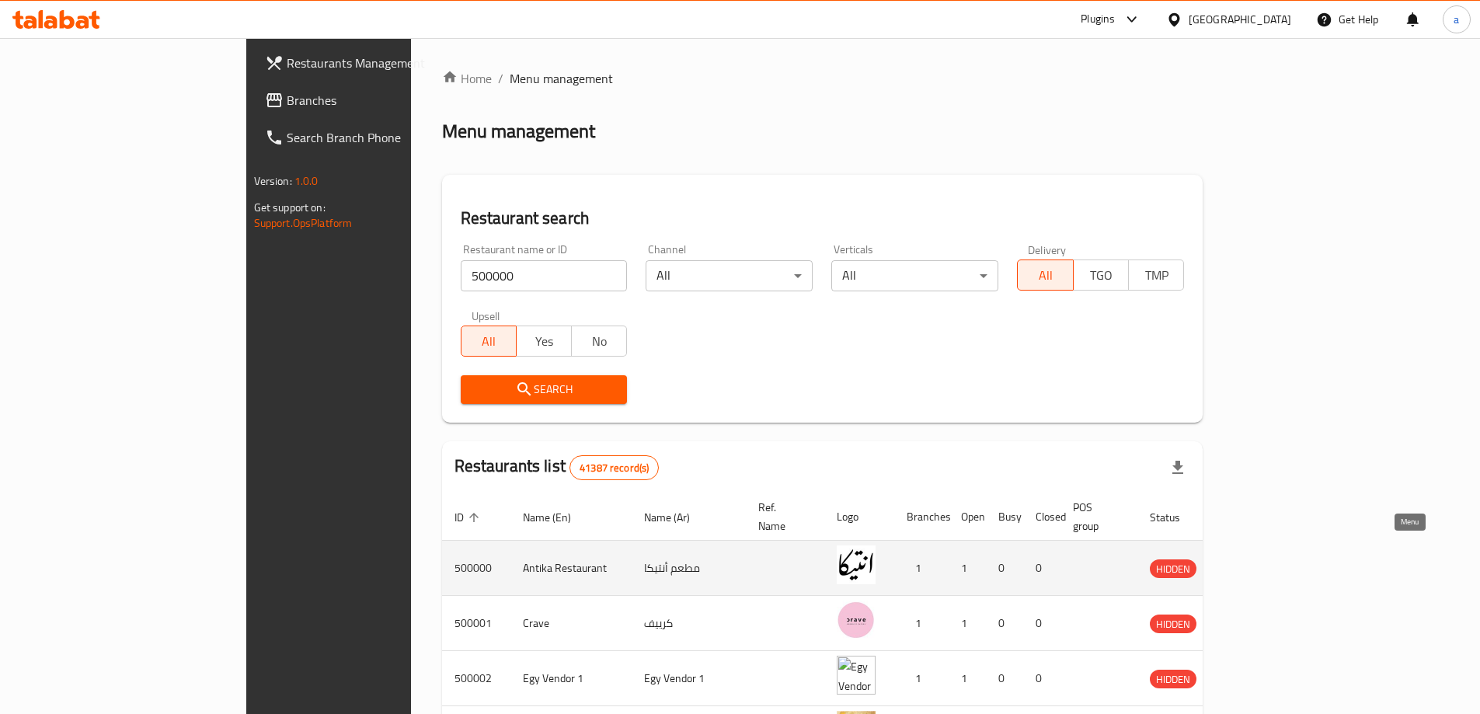
click at [1253, 559] on icon "enhanced table" at bounding box center [1243, 568] width 19 height 19
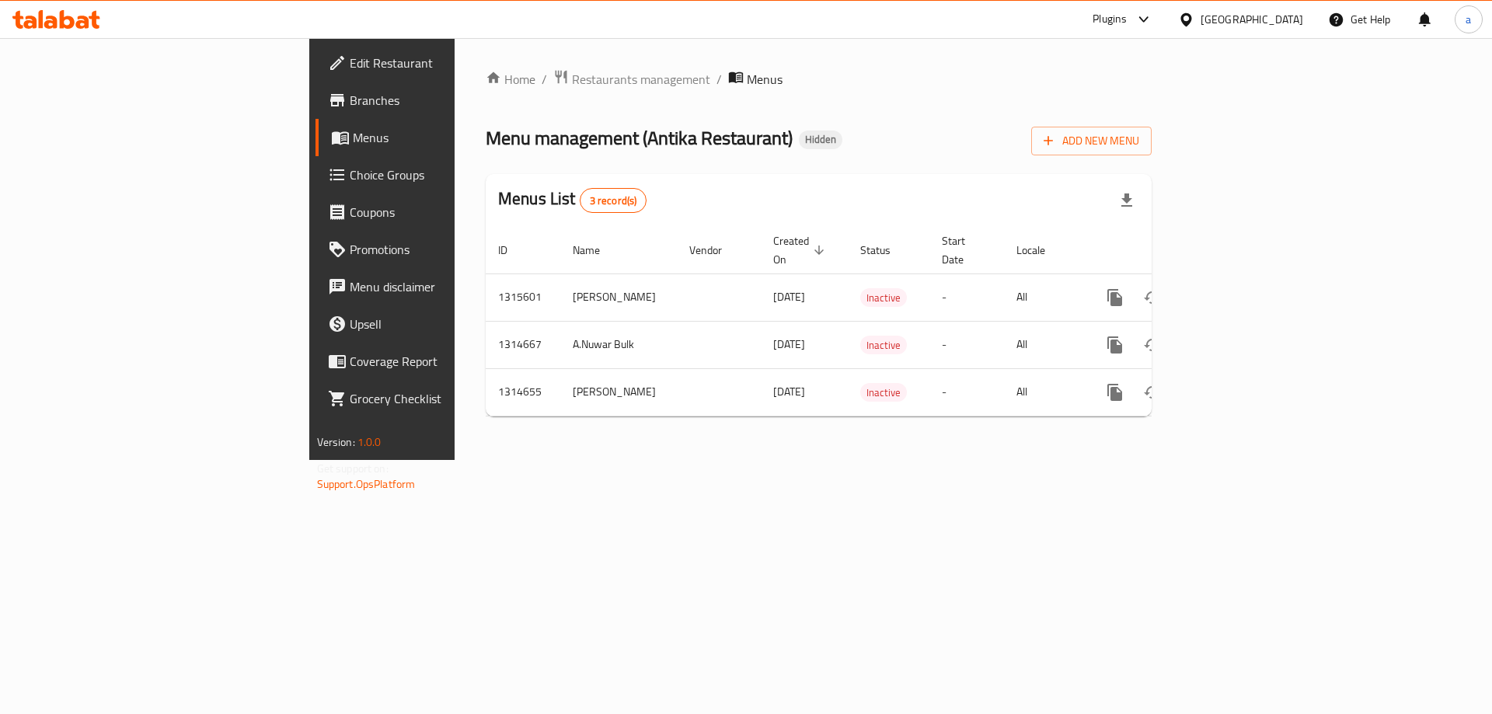
click at [350, 67] on span "Edit Restaurant" at bounding box center [448, 63] width 197 height 19
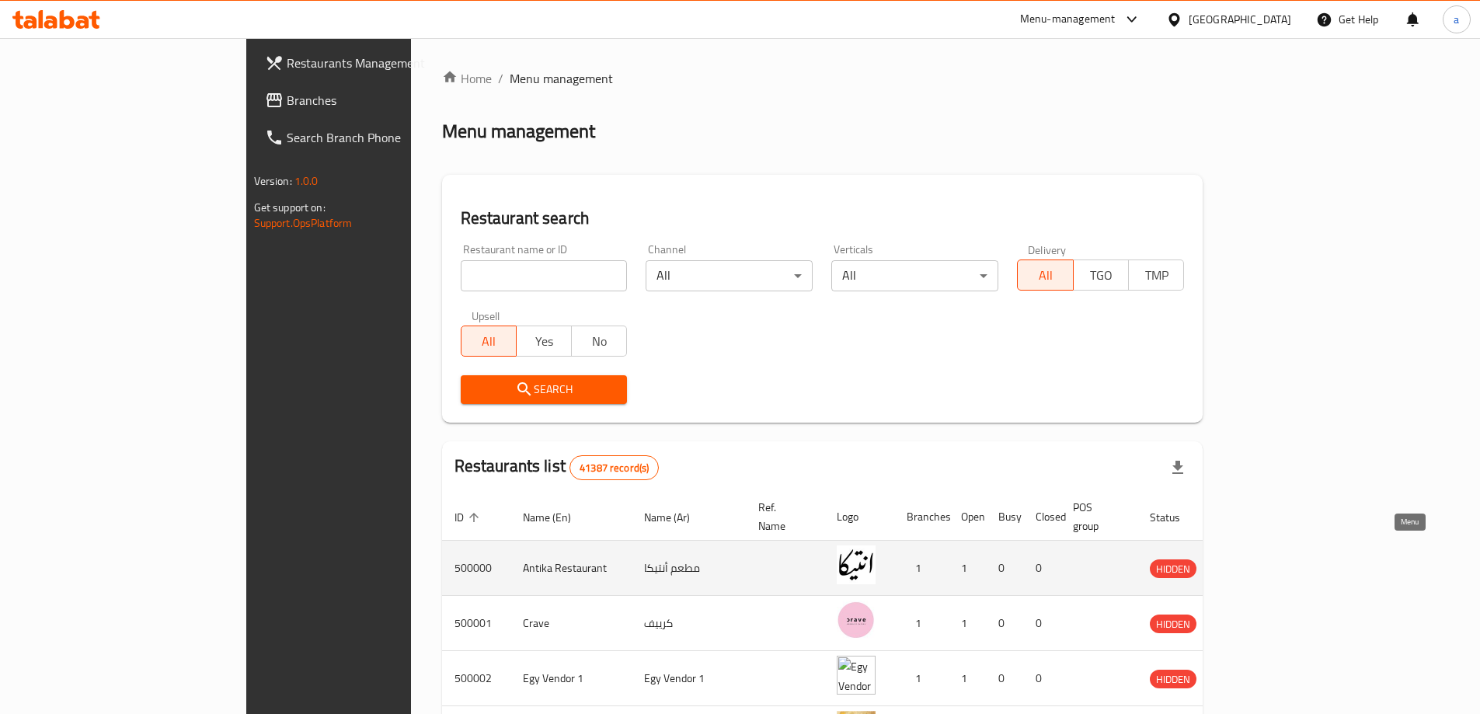
click at [1263, 559] on link "enhanced table" at bounding box center [1248, 568] width 29 height 19
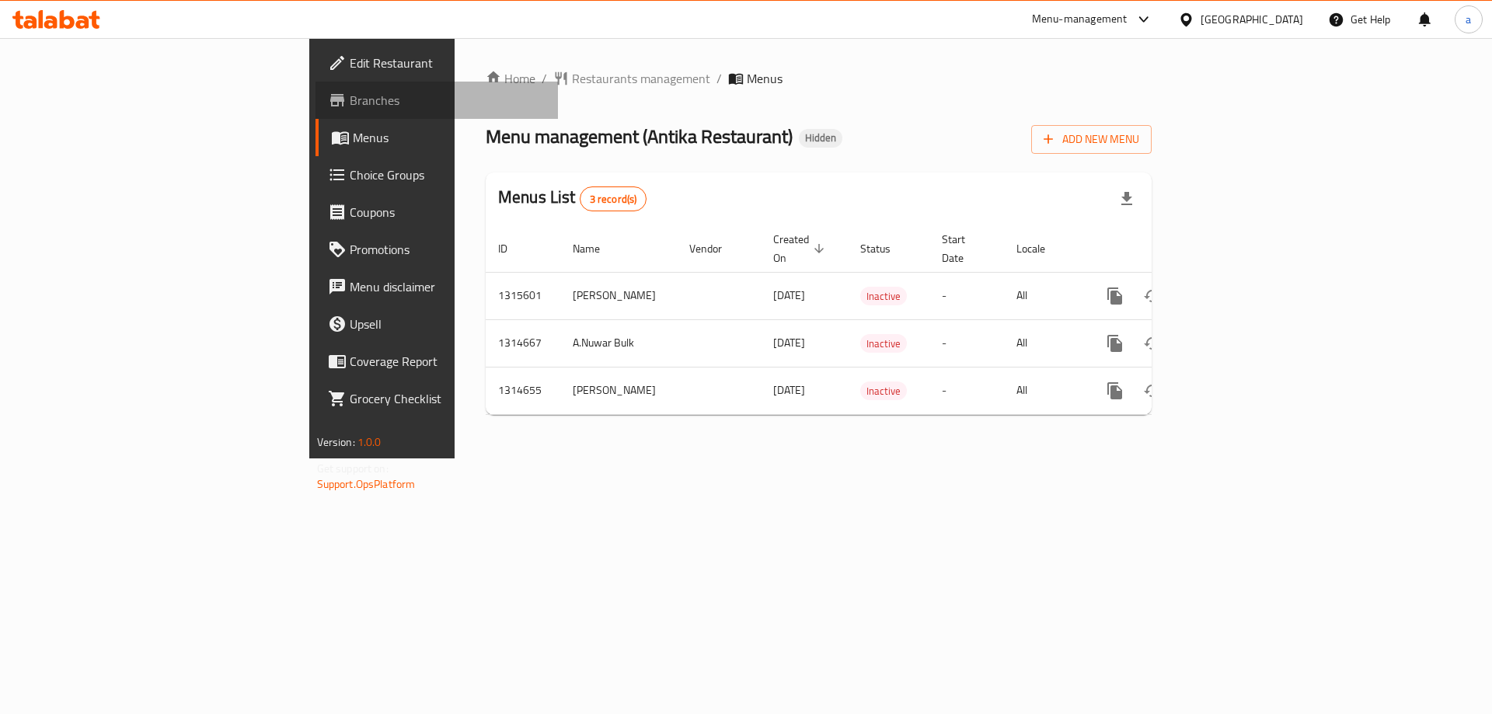
click at [350, 98] on span "Branches" at bounding box center [448, 100] width 197 height 19
